Goal: Connect with others: Connect with others

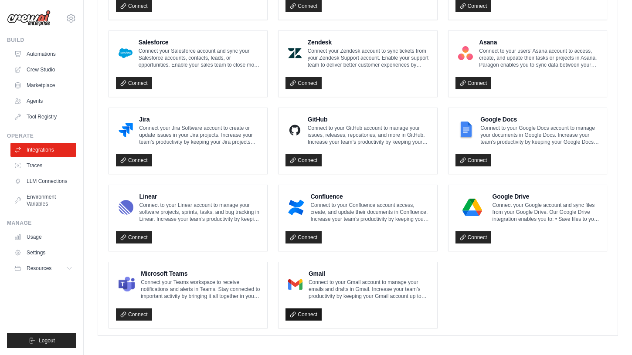
click at [308, 313] on link "Connect" at bounding box center [304, 315] width 36 height 12
click at [41, 68] on link "Crew Studio" at bounding box center [44, 70] width 66 height 14
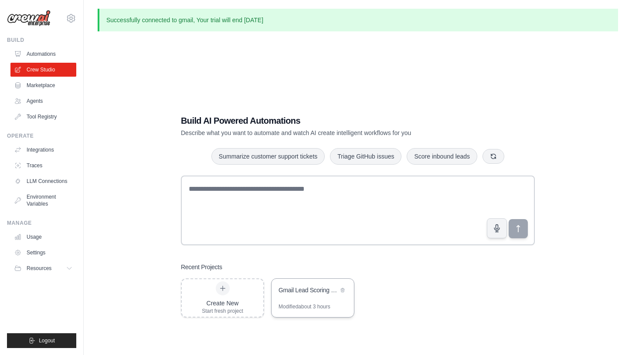
click at [296, 287] on div "Gmail Lead Scoring & Notion Router" at bounding box center [309, 290] width 60 height 9
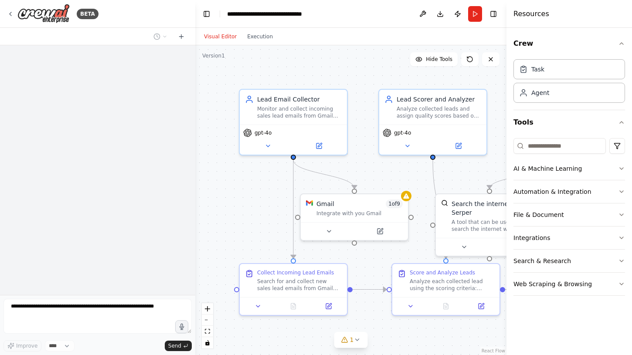
scroll to position [817, 0]
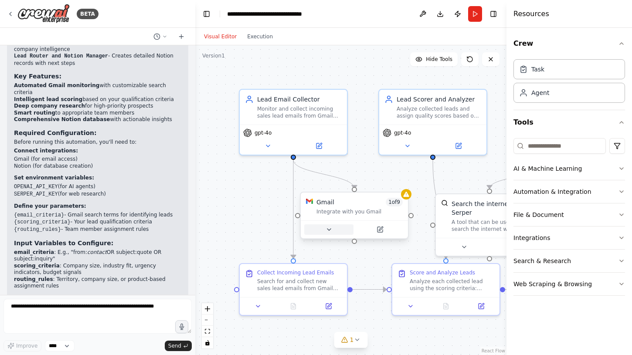
click at [330, 230] on icon at bounding box center [328, 230] width 3 height 2
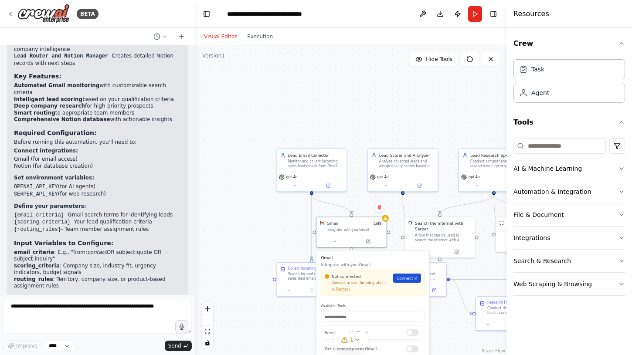
click at [405, 281] on span "Connect" at bounding box center [405, 279] width 17 height 6
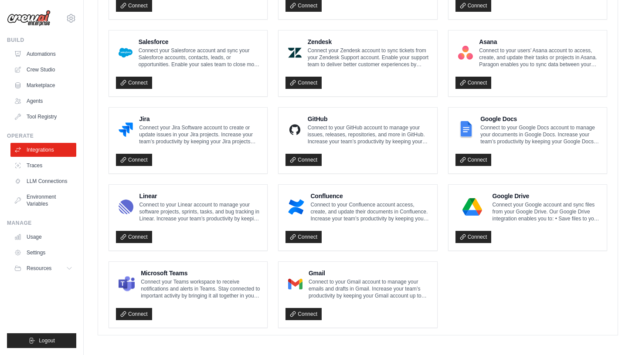
scroll to position [463, 0]
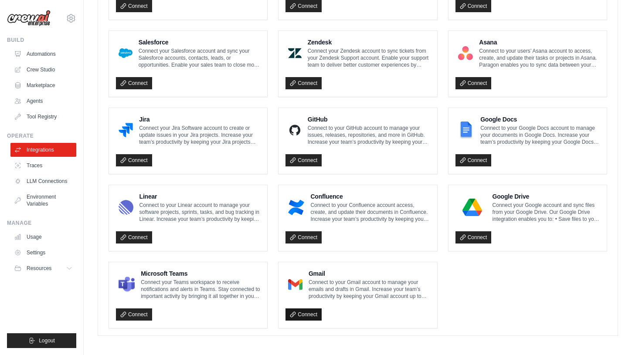
click at [314, 312] on link "Connect" at bounding box center [304, 315] width 36 height 12
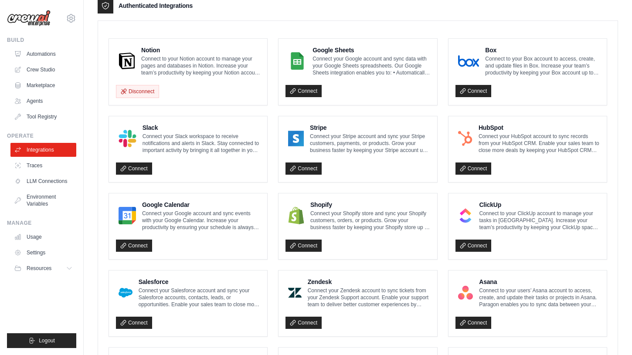
scroll to position [220, 0]
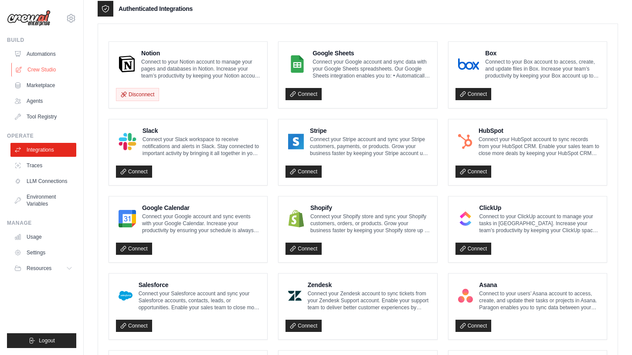
click at [41, 72] on link "Crew Studio" at bounding box center [44, 70] width 66 height 14
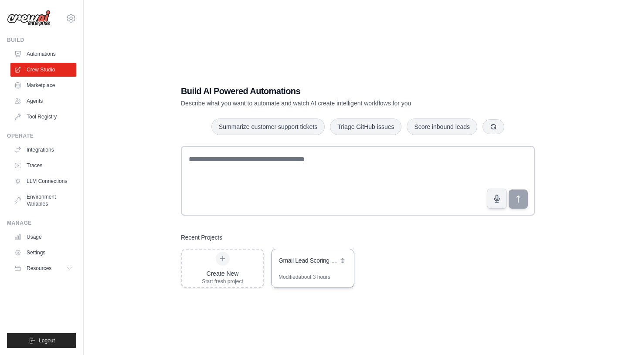
click at [311, 267] on div "Gmail Lead Scoring & Notion Router" at bounding box center [313, 261] width 82 height 24
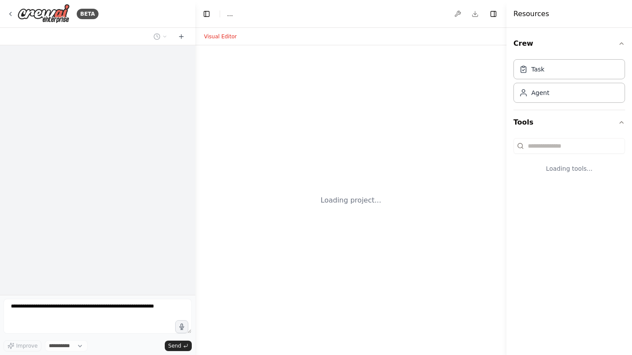
select select "****"
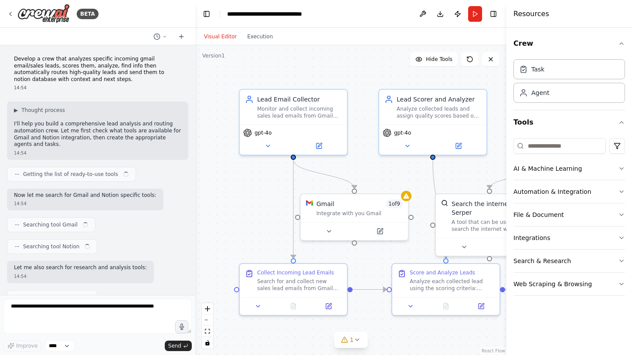
scroll to position [817, 0]
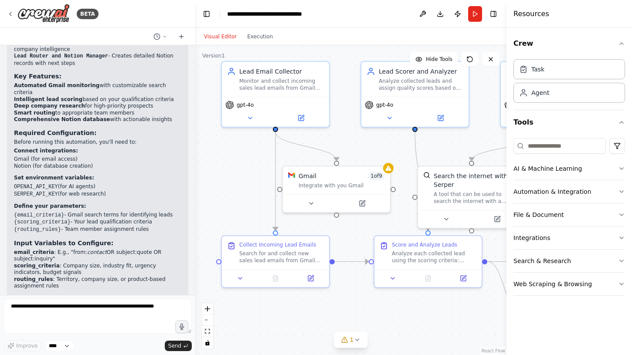
drag, startPoint x: 394, startPoint y: 335, endPoint x: 376, endPoint y: 307, distance: 33.1
click at [376, 307] on div ".deletable-edge-delete-btn { width: 20px; height: 20px; border: 0px solid #ffff…" at bounding box center [350, 200] width 311 height 310
click at [375, 179] on div "Gmail 1 of 9 Integrate with you Gmail" at bounding box center [342, 178] width 86 height 17
click at [365, 203] on icon at bounding box center [362, 201] width 7 height 7
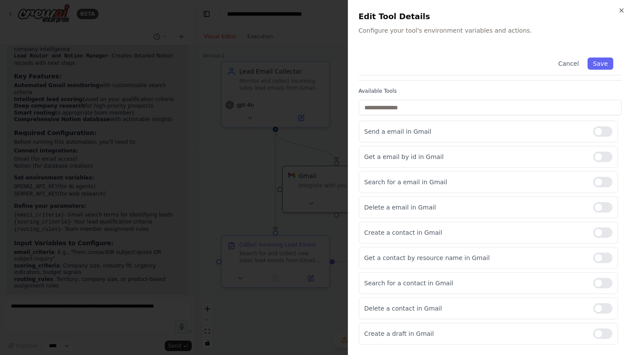
scroll to position [69, 0]
click at [603, 134] on div at bounding box center [602, 131] width 19 height 10
click at [604, 132] on div at bounding box center [602, 131] width 19 height 10
click at [606, 184] on div at bounding box center [602, 182] width 19 height 10
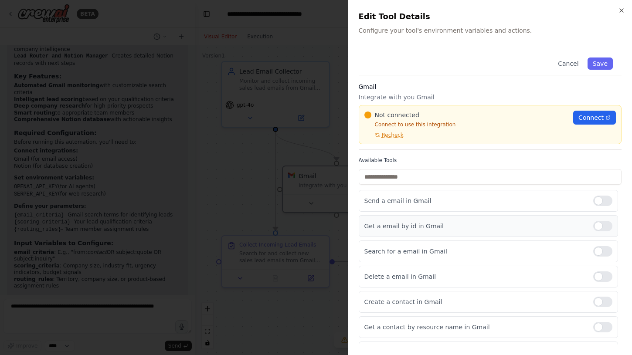
scroll to position [0, 0]
click at [600, 64] on button "Save" at bounding box center [600, 64] width 25 height 12
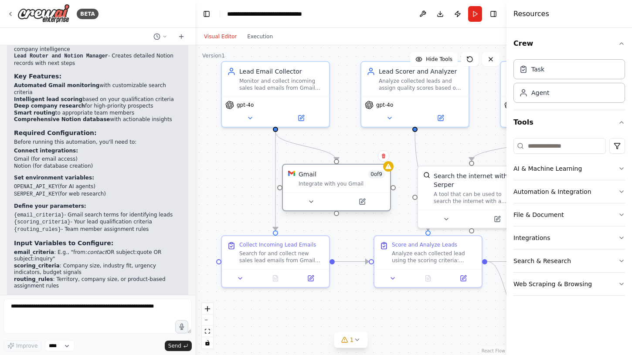
click at [375, 181] on div "Integrate with you Gmail" at bounding box center [342, 183] width 86 height 7
click at [367, 202] on button at bounding box center [361, 202] width 49 height 10
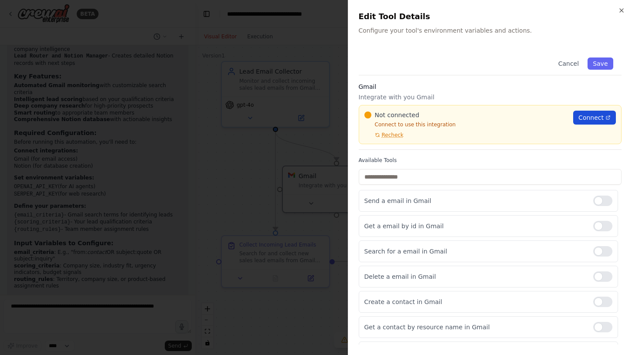
click at [600, 115] on span "Connect" at bounding box center [591, 117] width 25 height 9
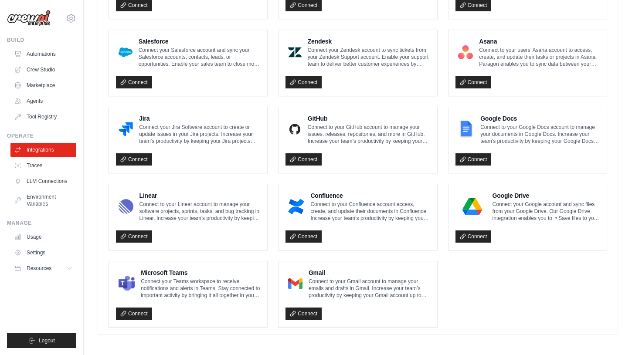
scroll to position [463, 0]
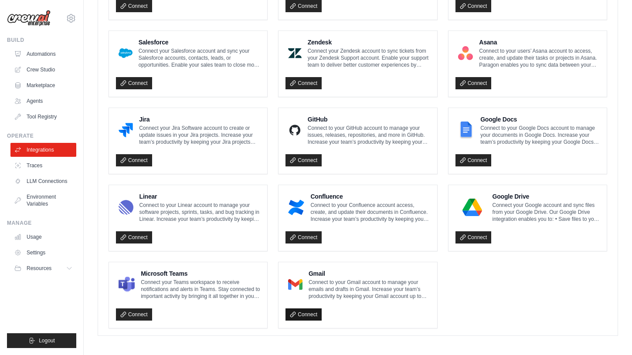
click at [300, 313] on link "Connect" at bounding box center [304, 315] width 36 height 12
